Goal: Information Seeking & Learning: Learn about a topic

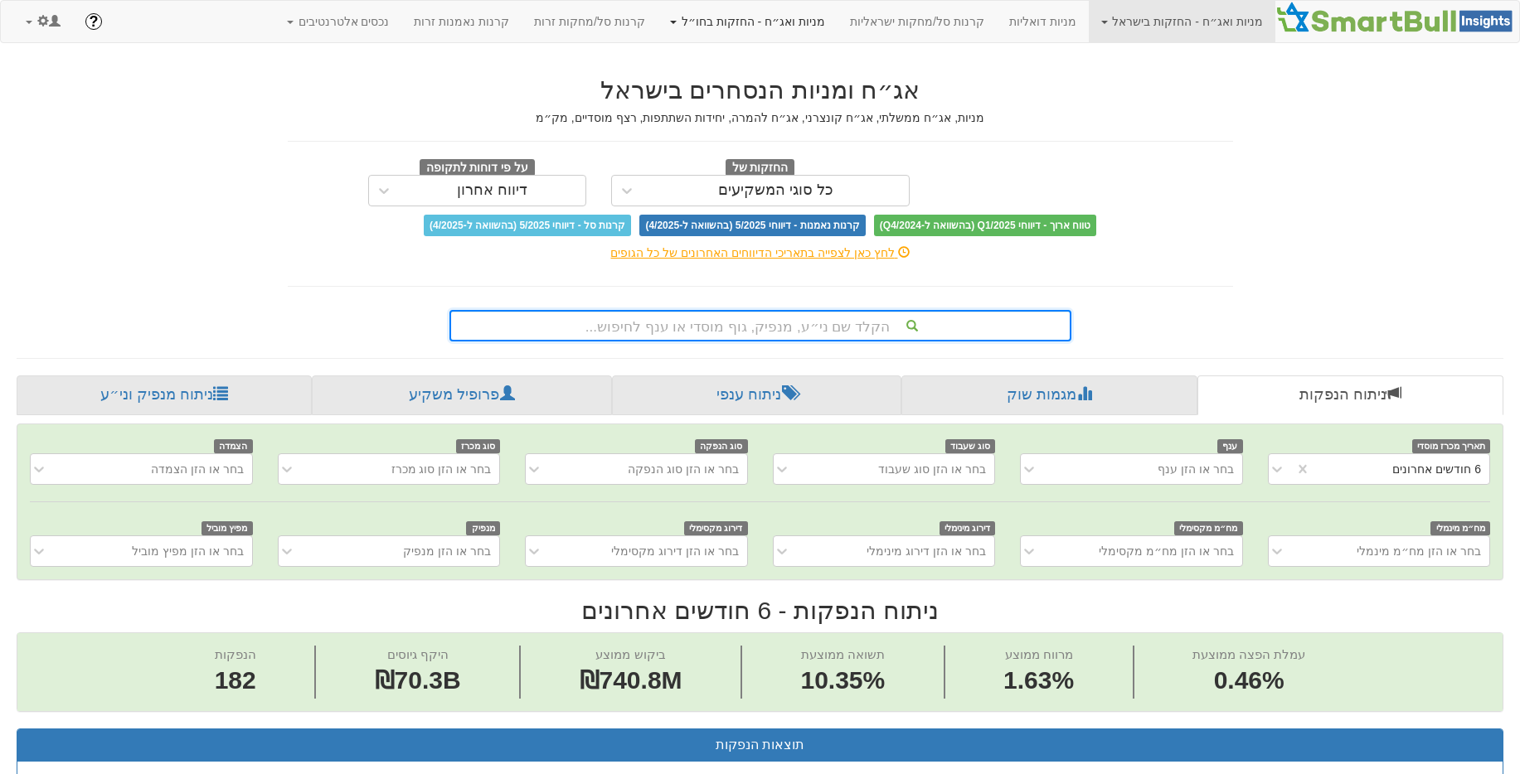
click at [1089, 20] on link "מניות ואג״ח - החזקות בחו״ל" at bounding box center [1182, 21] width 187 height 41
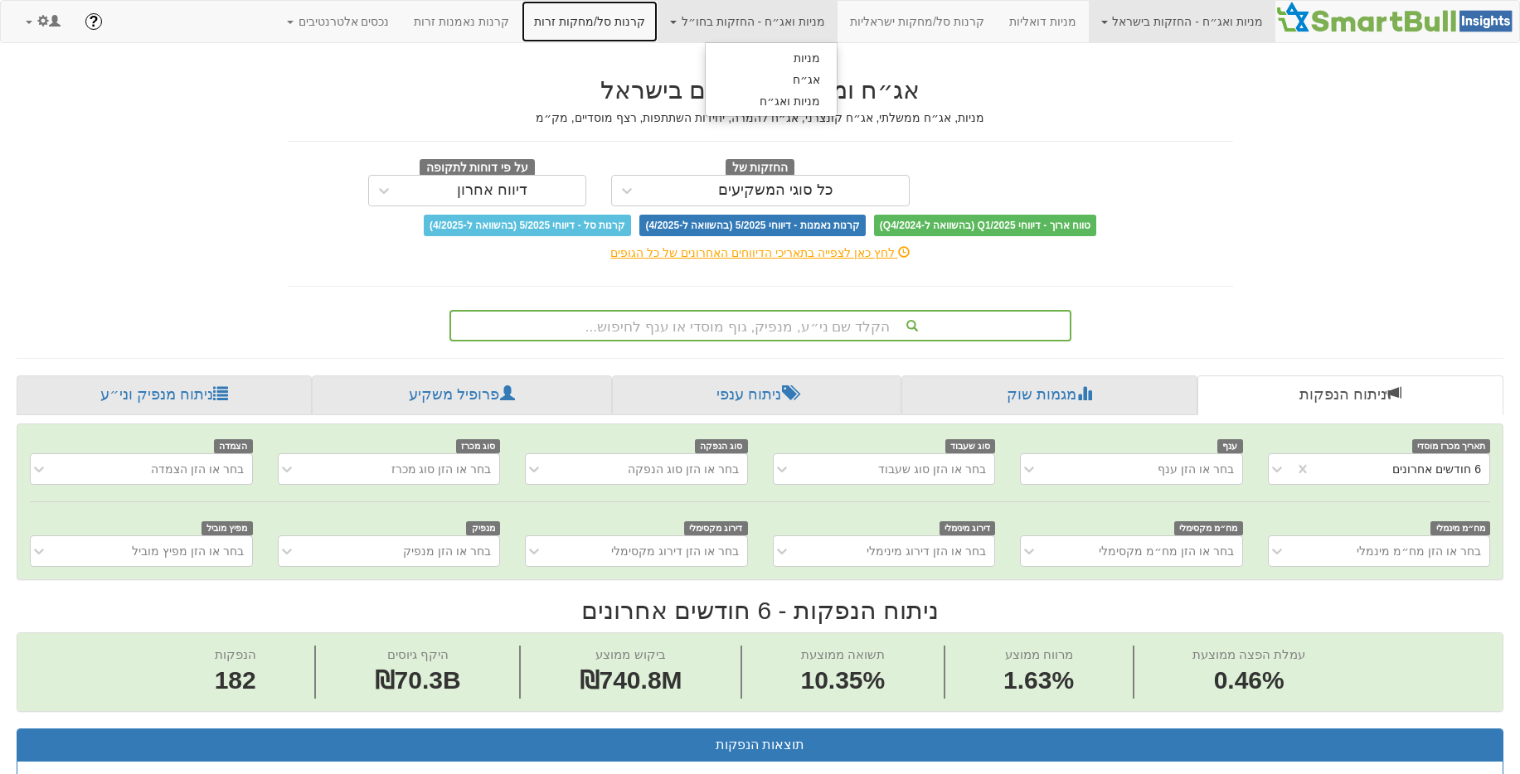
drag, startPoint x: 641, startPoint y: 23, endPoint x: 660, endPoint y: 62, distance: 43.4
click at [641, 24] on link "קרנות סל/מחקות זרות" at bounding box center [590, 21] width 136 height 41
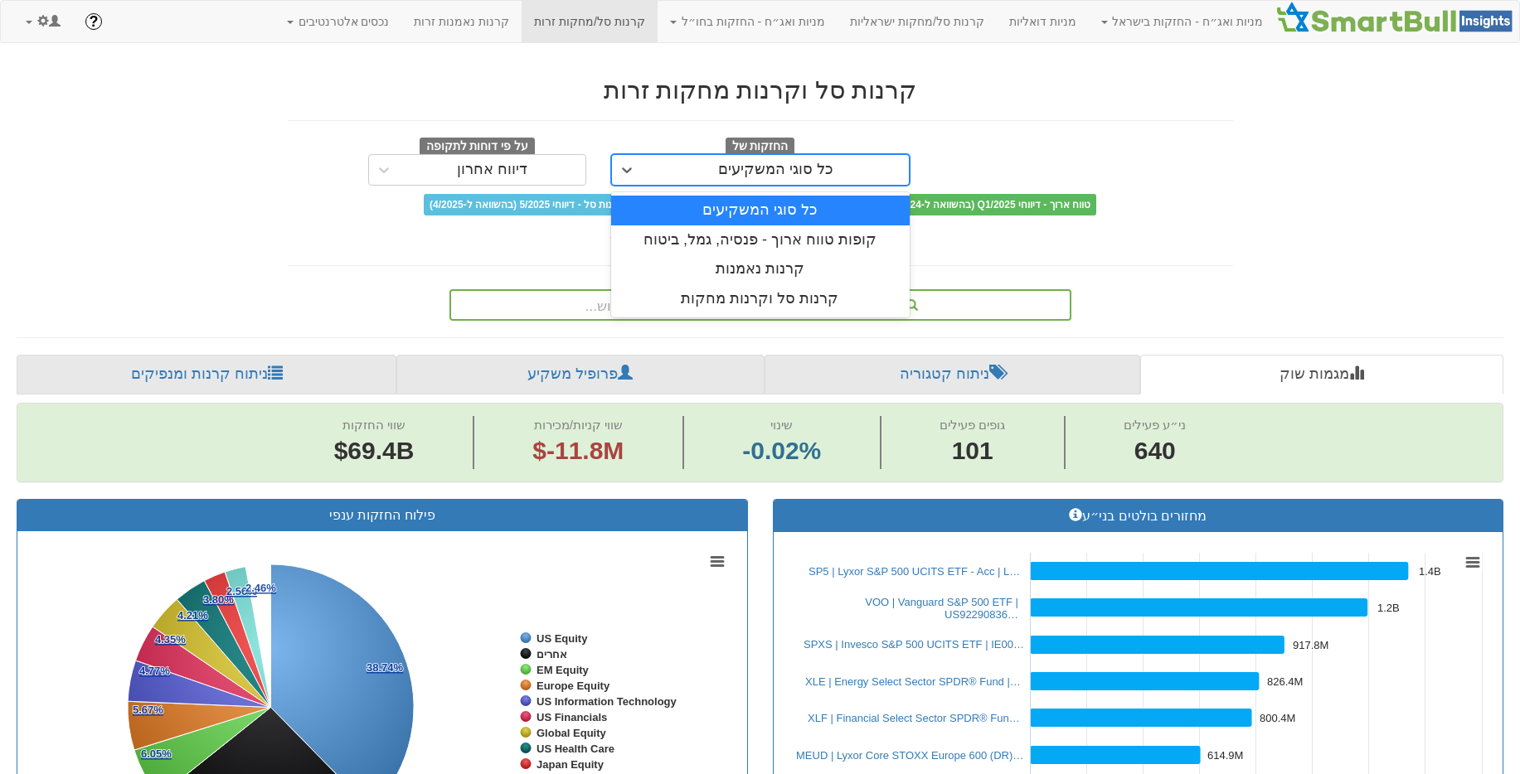
click at [764, 165] on div "כל סוגי המשקיעים" at bounding box center [775, 170] width 115 height 17
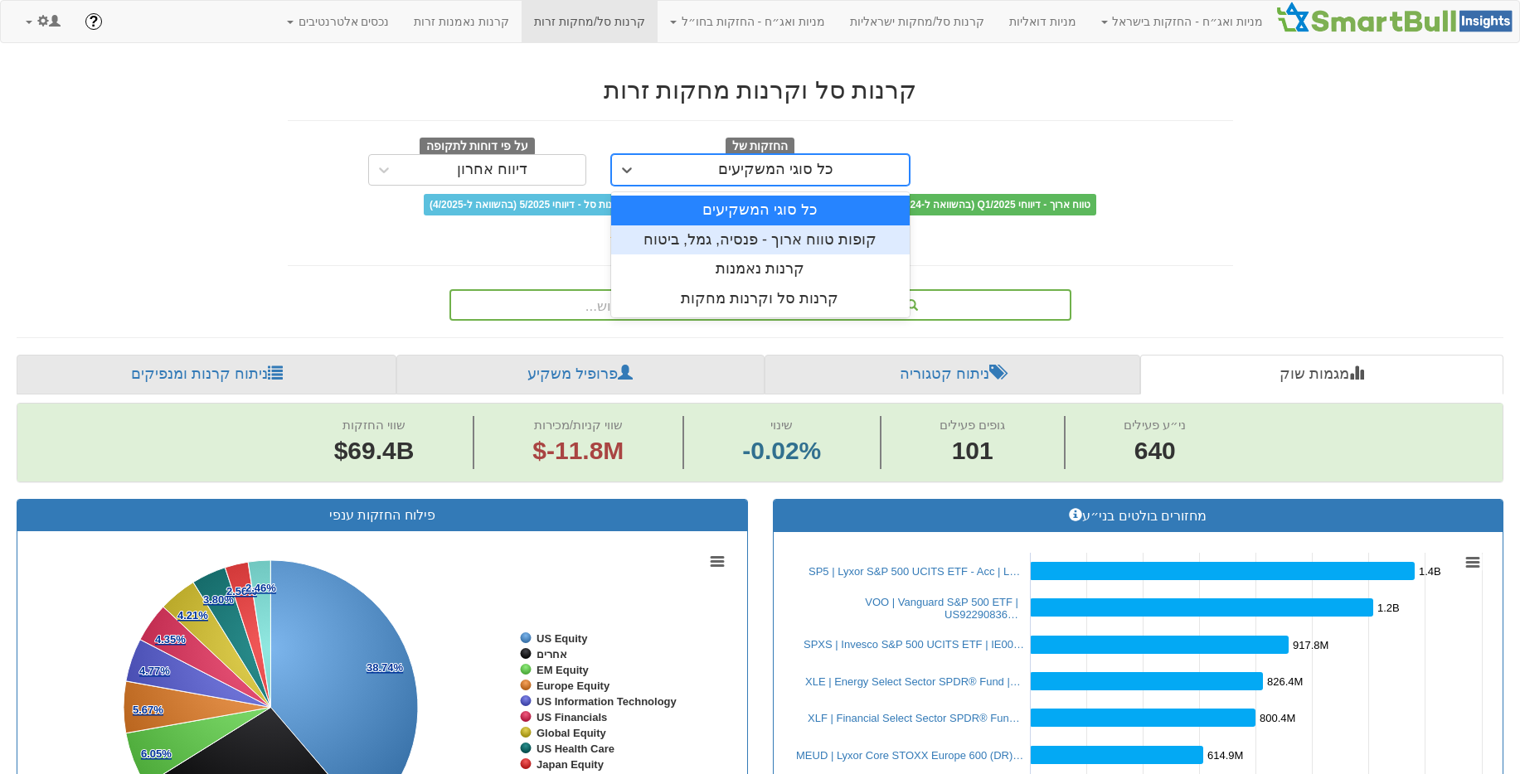
click at [770, 240] on div "קופות טווח ארוך - פנסיה, גמל, ביטוח" at bounding box center [760, 241] width 298 height 30
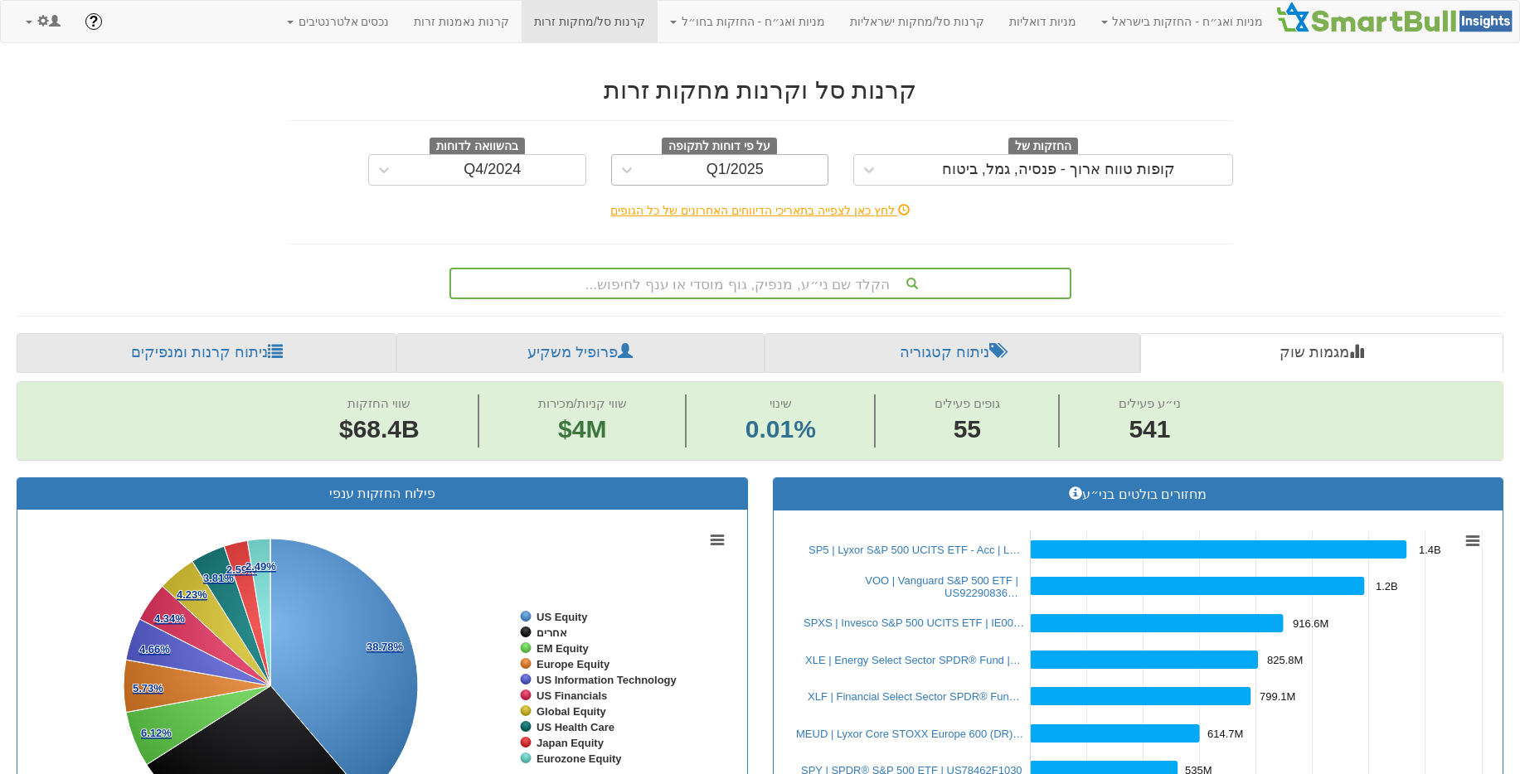
click at [755, 178] on div "Q1/2025" at bounding box center [736, 170] width 186 height 27
click at [1117, 222] on div "לחץ כאן לצפייה בתאריכי הדיווחים האחרונים של כל הגופים" at bounding box center [760, 210] width 970 height 33
click at [522, 21] on link "קרנות נאמנות זרות" at bounding box center [461, 21] width 120 height 41
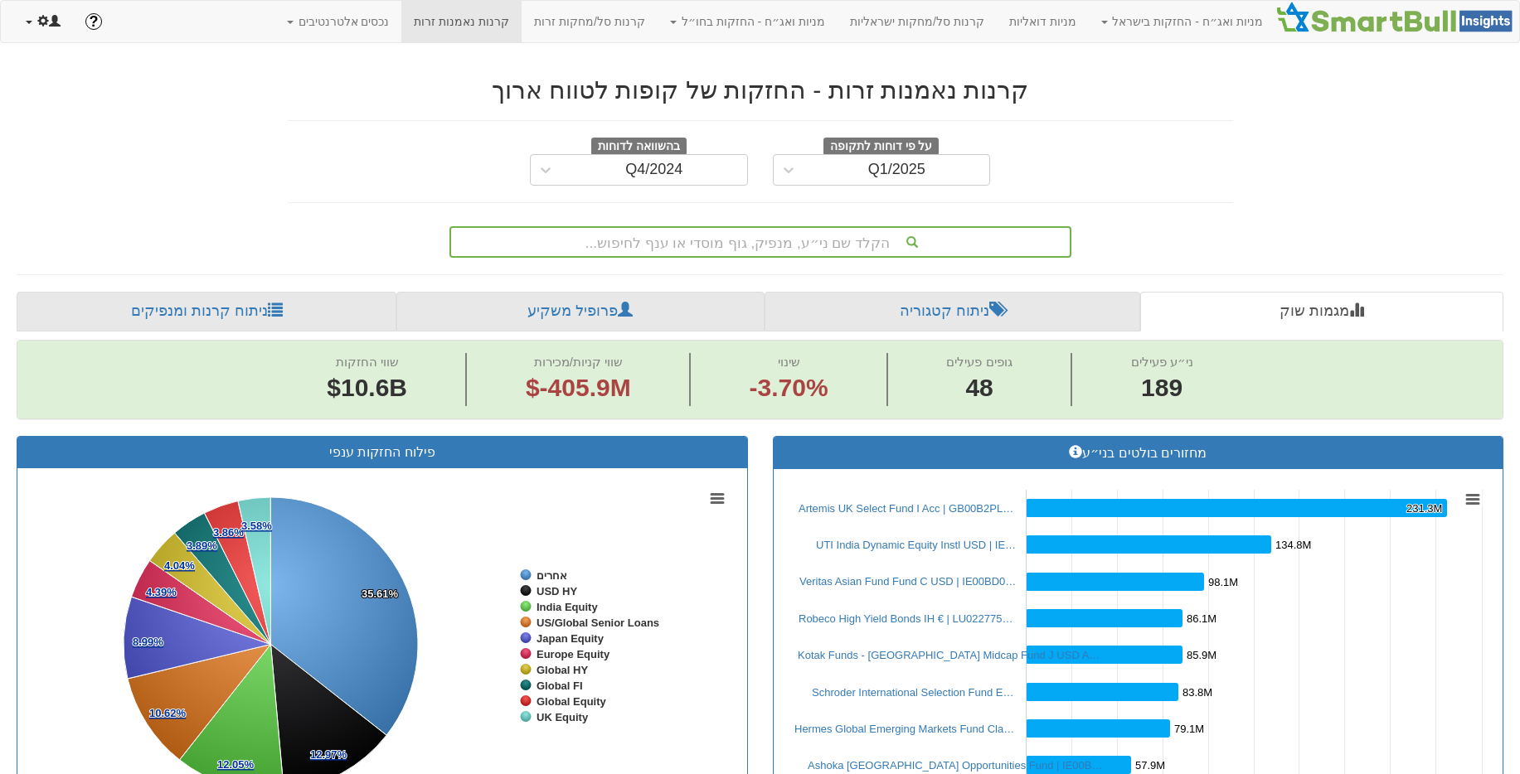
click at [49, 28] on link at bounding box center [43, 21] width 60 height 41
